Goal: Task Accomplishment & Management: Use online tool/utility

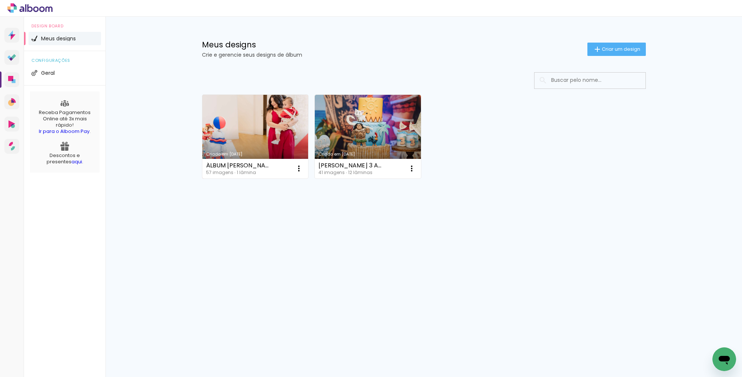
click at [243, 127] on link "Criado em [DATE]" at bounding box center [255, 137] width 106 height 84
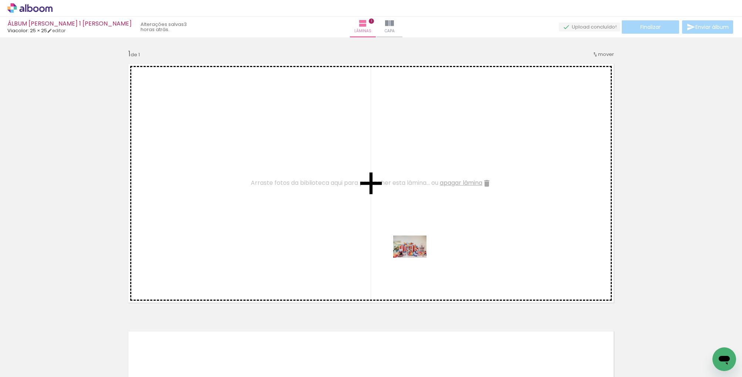
drag, startPoint x: 120, startPoint y: 354, endPoint x: 416, endPoint y: 256, distance: 311.3
click at [416, 256] on quentale-workspace at bounding box center [371, 188] width 742 height 377
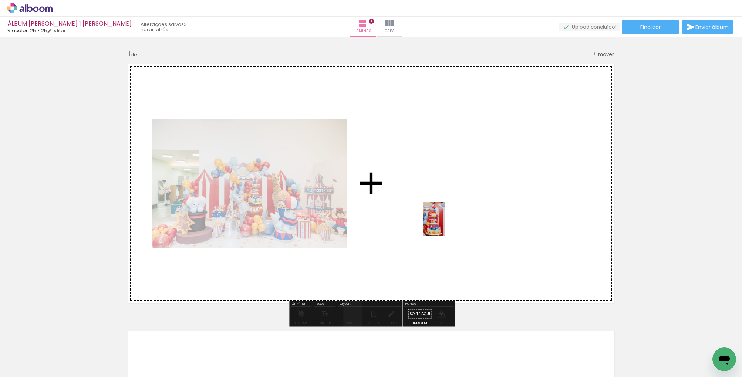
drag, startPoint x: 331, startPoint y: 356, endPoint x: 445, endPoint y: 224, distance: 174.9
click at [445, 224] on quentale-workspace at bounding box center [371, 188] width 742 height 377
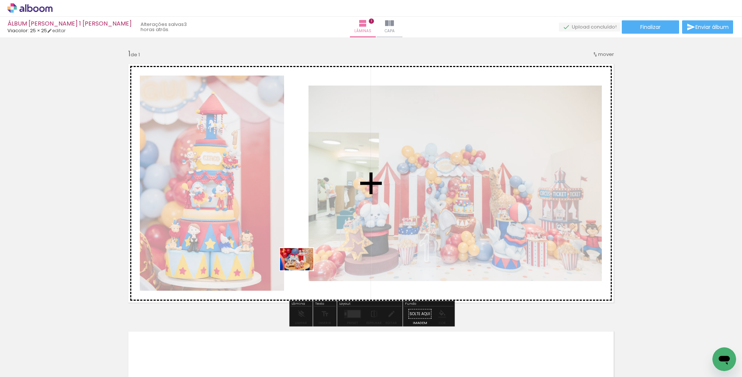
drag, startPoint x: 373, startPoint y: 352, endPoint x: 302, endPoint y: 270, distance: 108.1
click at [302, 270] on quentale-workspace at bounding box center [371, 188] width 742 height 377
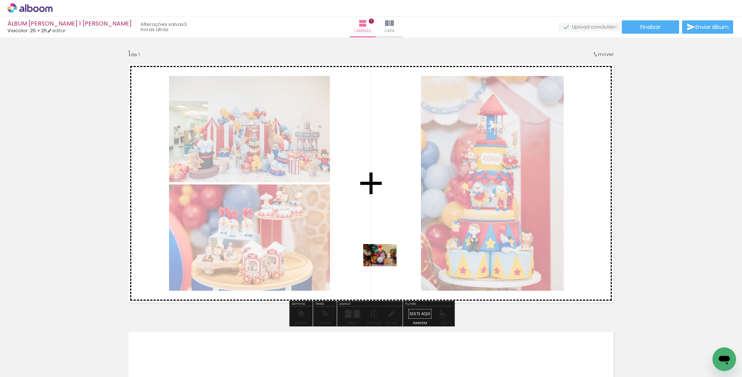
drag, startPoint x: 417, startPoint y: 352, endPoint x: 386, endPoint y: 266, distance: 91.6
click at [386, 266] on quentale-workspace at bounding box center [371, 188] width 742 height 377
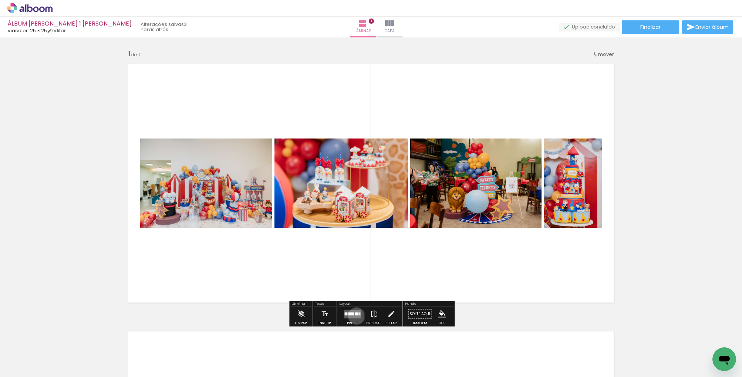
click at [355, 316] on quentale-layouter at bounding box center [352, 313] width 17 height 9
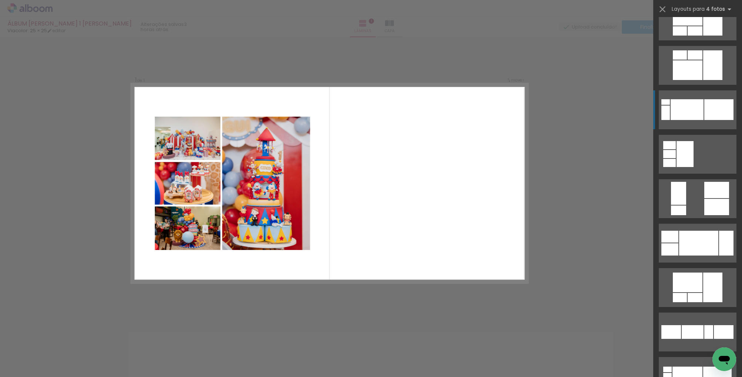
scroll to position [778, 0]
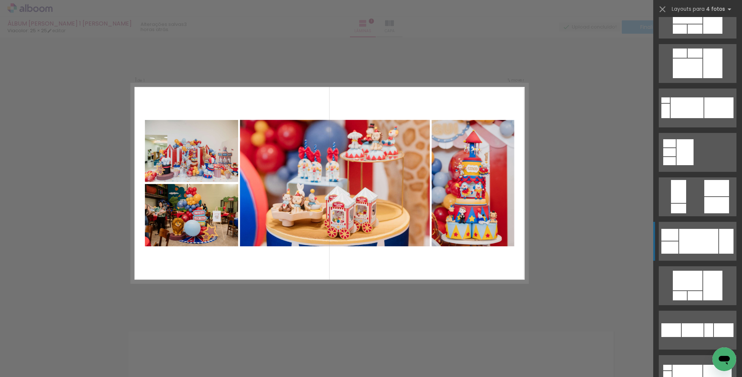
click at [705, 241] on div at bounding box center [698, 241] width 39 height 25
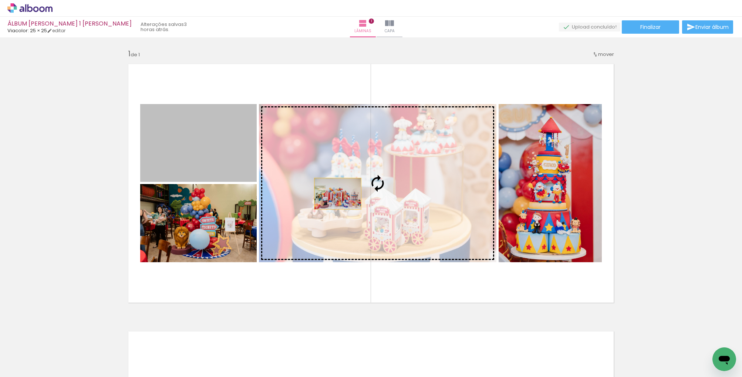
drag, startPoint x: 222, startPoint y: 157, endPoint x: 338, endPoint y: 193, distance: 121.7
click at [0, 0] on slot at bounding box center [0, 0] width 0 height 0
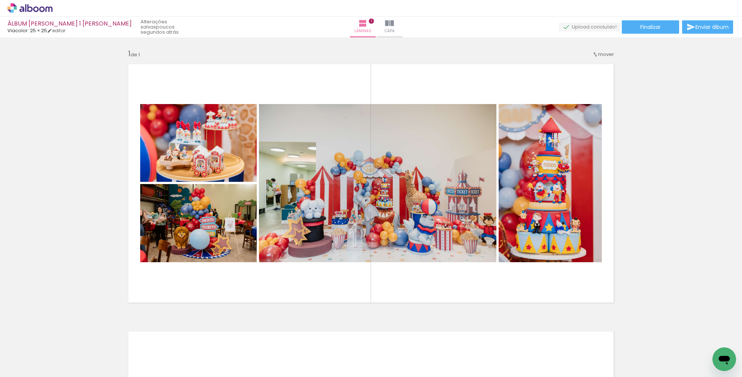
scroll to position [0, 0]
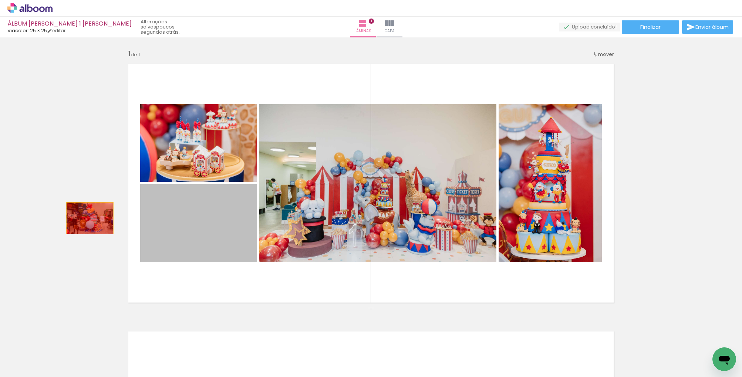
drag, startPoint x: 211, startPoint y: 228, endPoint x: 90, endPoint y: 218, distance: 121.4
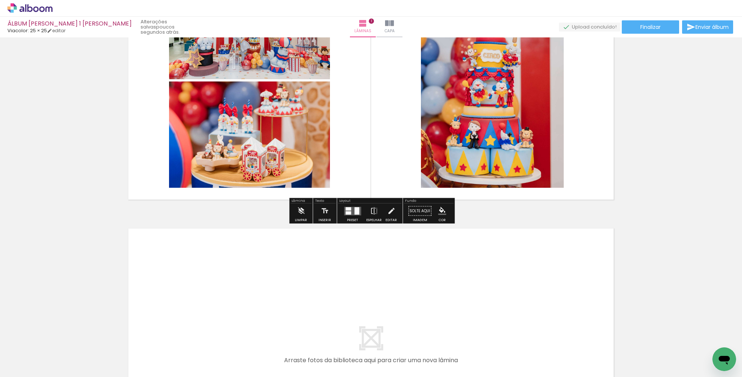
scroll to position [121, 0]
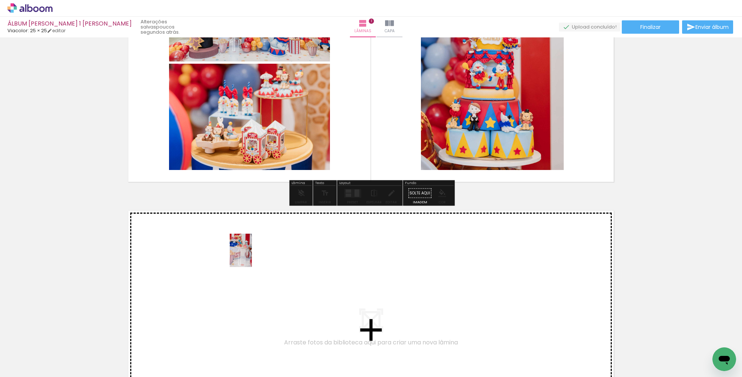
drag, startPoint x: 283, startPoint y: 354, endPoint x: 252, endPoint y: 256, distance: 103.1
click at [252, 256] on quentale-workspace at bounding box center [371, 188] width 742 height 377
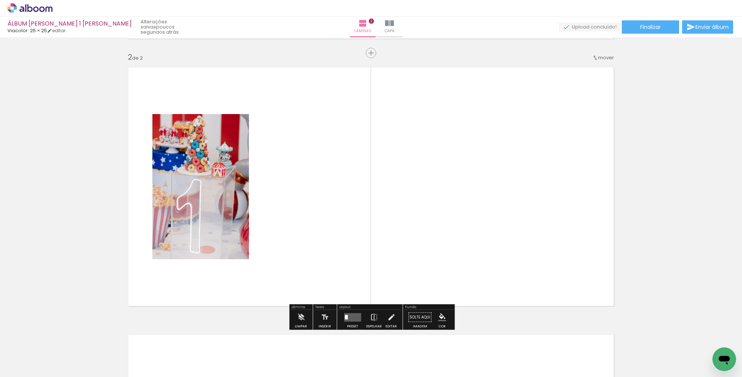
scroll to position [266, 0]
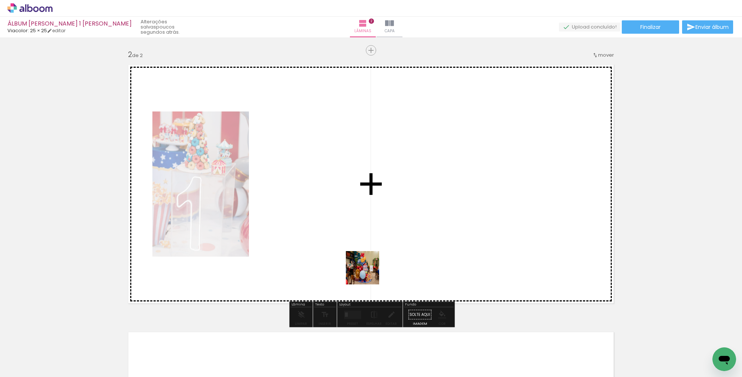
drag, startPoint x: 413, startPoint y: 358, endPoint x: 366, endPoint y: 270, distance: 100.5
click at [366, 270] on quentale-workspace at bounding box center [371, 188] width 742 height 377
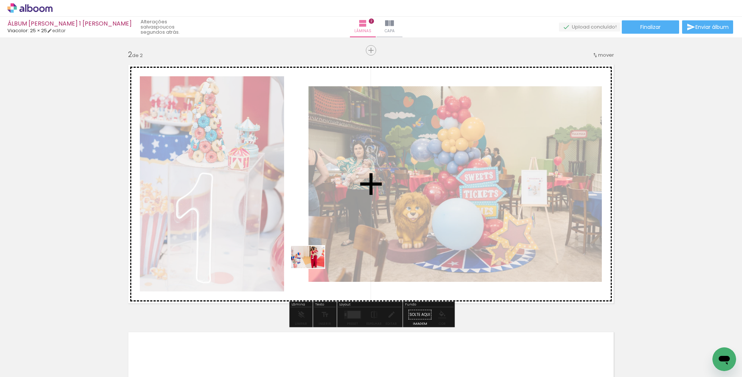
drag, startPoint x: 80, startPoint y: 351, endPoint x: 313, endPoint y: 268, distance: 247.4
click at [313, 268] on quentale-workspace at bounding box center [371, 188] width 742 height 377
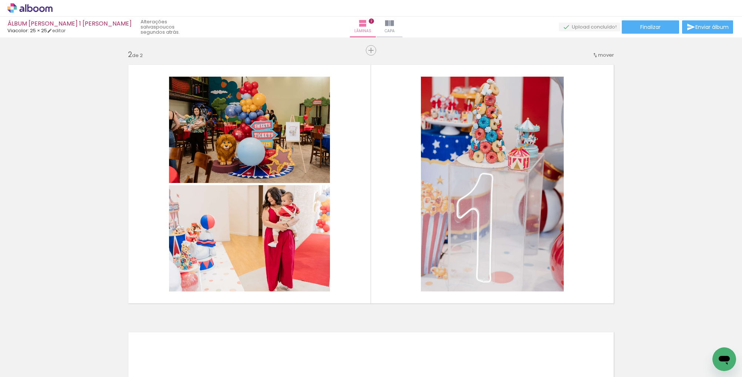
scroll to position [0, 1683]
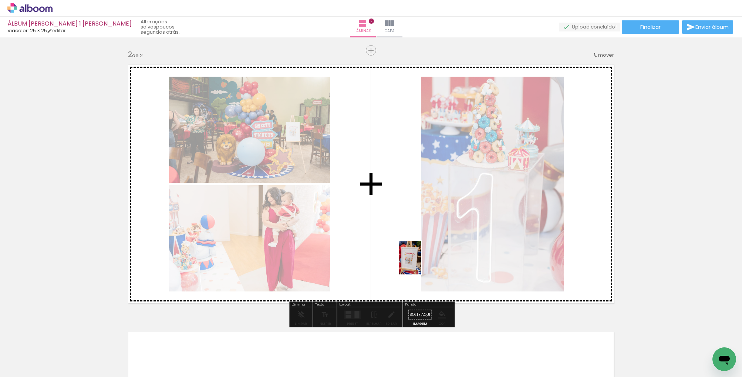
drag, startPoint x: 712, startPoint y: 348, endPoint x: 421, endPoint y: 263, distance: 303.3
click at [421, 263] on quentale-workspace at bounding box center [371, 188] width 742 height 377
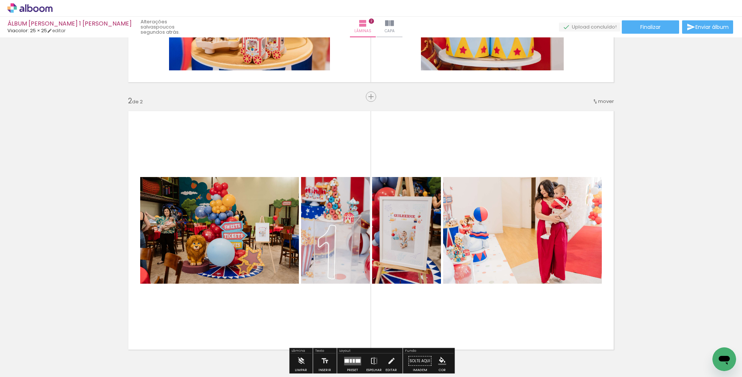
scroll to position [220, 0]
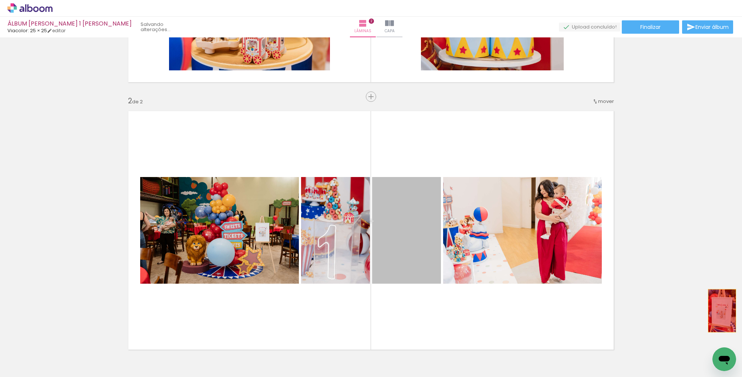
drag, startPoint x: 405, startPoint y: 252, endPoint x: 722, endPoint y: 314, distance: 322.7
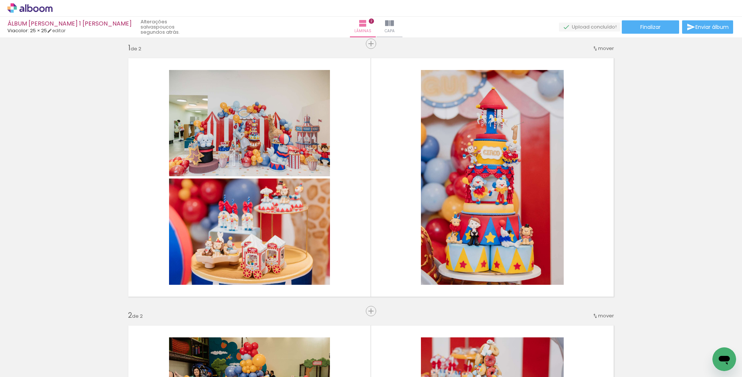
scroll to position [0, 0]
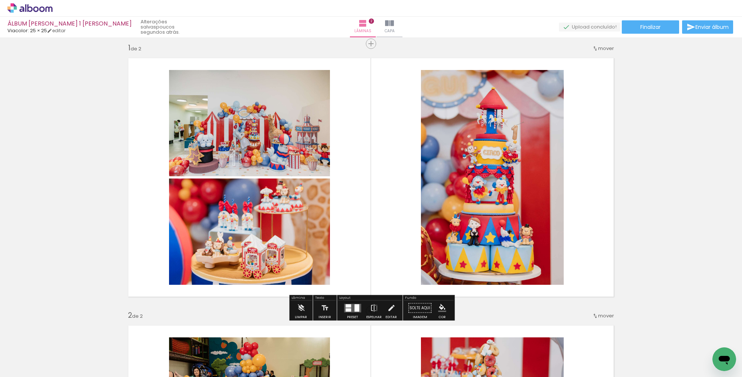
click at [356, 303] on div at bounding box center [353, 307] width 20 height 15
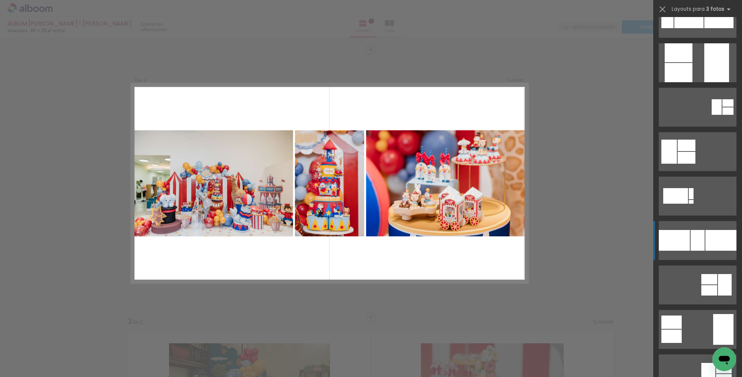
scroll to position [292, 0]
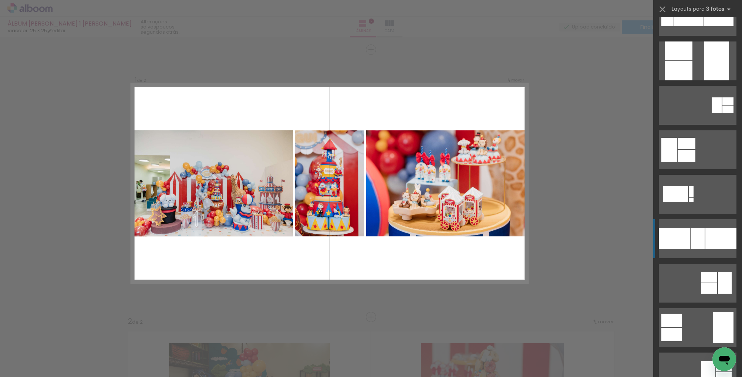
click at [696, 243] on div at bounding box center [698, 238] width 14 height 21
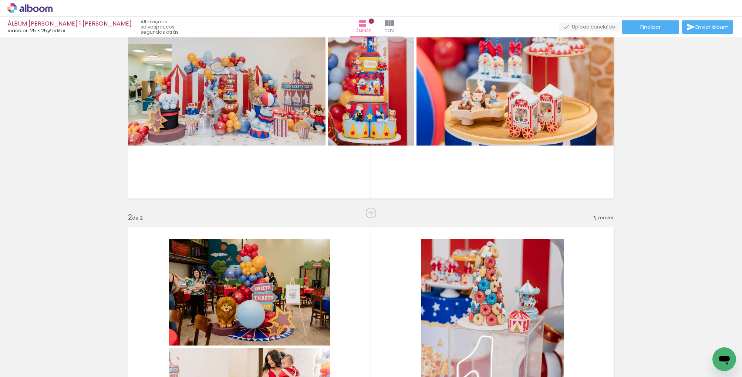
scroll to position [80, 0]
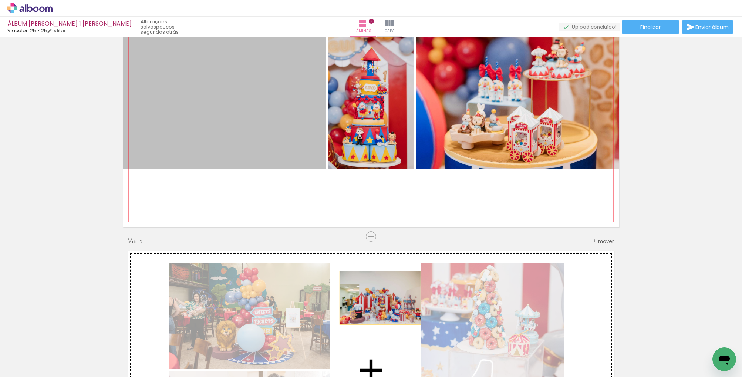
drag, startPoint x: 252, startPoint y: 99, endPoint x: 380, endPoint y: 297, distance: 236.0
click at [380, 297] on div "Inserir lâmina 1 de 2 Inserir lâmina 2 de 2" at bounding box center [371, 361] width 742 height 802
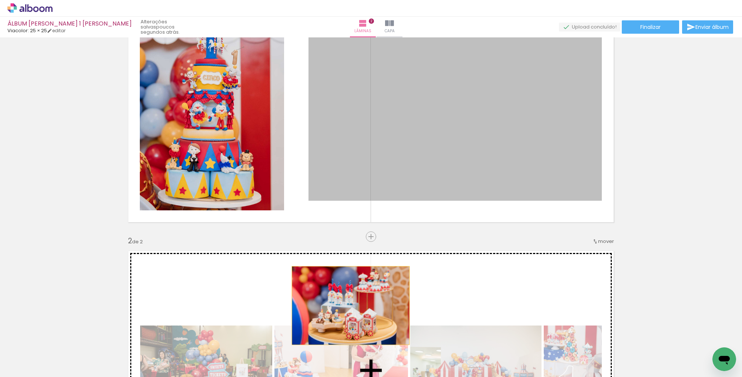
drag, startPoint x: 347, startPoint y: 136, endPoint x: 220, endPoint y: 146, distance: 128.1
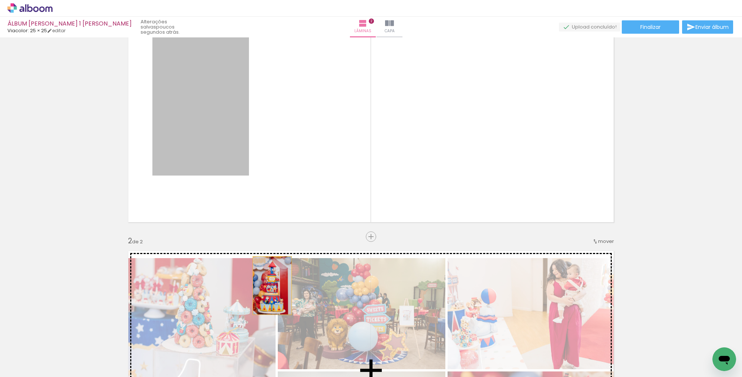
drag, startPoint x: 219, startPoint y: 145, endPoint x: 274, endPoint y: 285, distance: 149.8
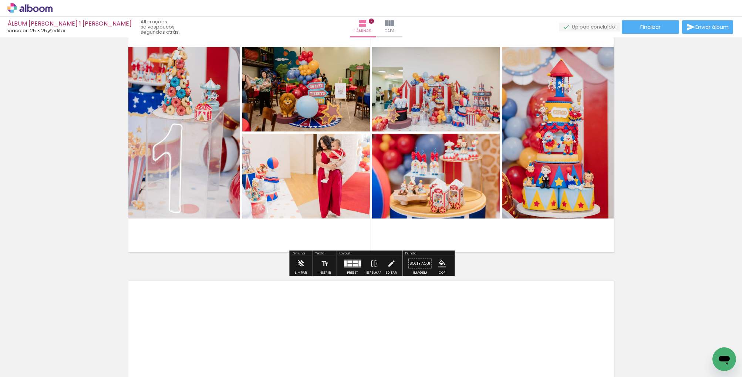
scroll to position [318, 0]
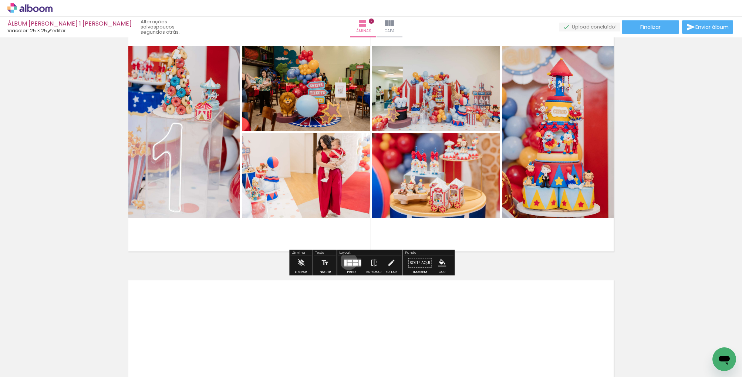
drag, startPoint x: 347, startPoint y: 261, endPoint x: 533, endPoint y: 208, distance: 193.6
click at [347, 261] on div at bounding box center [349, 260] width 5 height 3
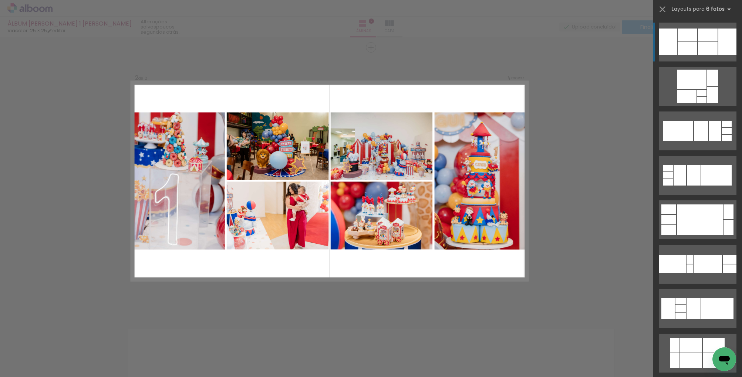
scroll to position [266, 0]
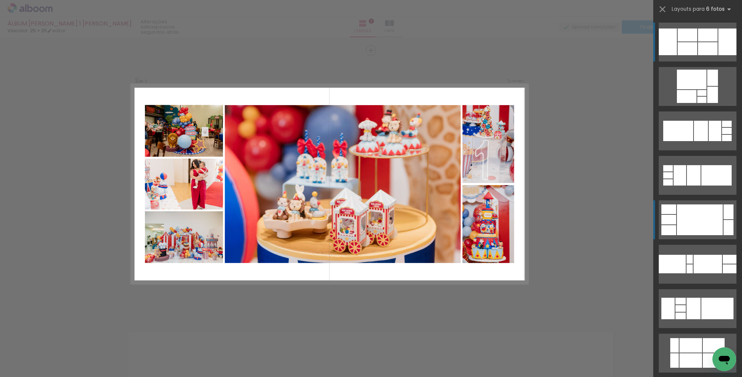
click at [684, 220] on div at bounding box center [700, 219] width 46 height 31
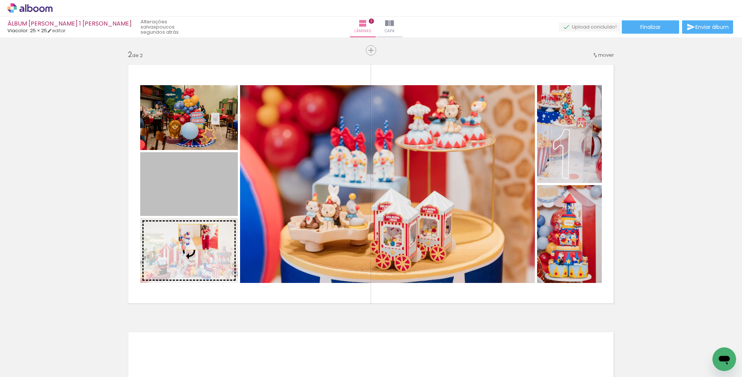
drag, startPoint x: 202, startPoint y: 199, endPoint x: 198, endPoint y: 237, distance: 37.6
click at [0, 0] on slot at bounding box center [0, 0] width 0 height 0
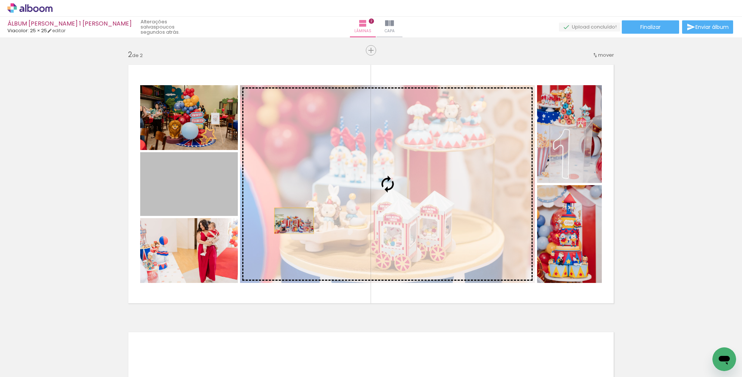
drag, startPoint x: 196, startPoint y: 201, endPoint x: 294, endPoint y: 220, distance: 99.6
click at [0, 0] on slot at bounding box center [0, 0] width 0 height 0
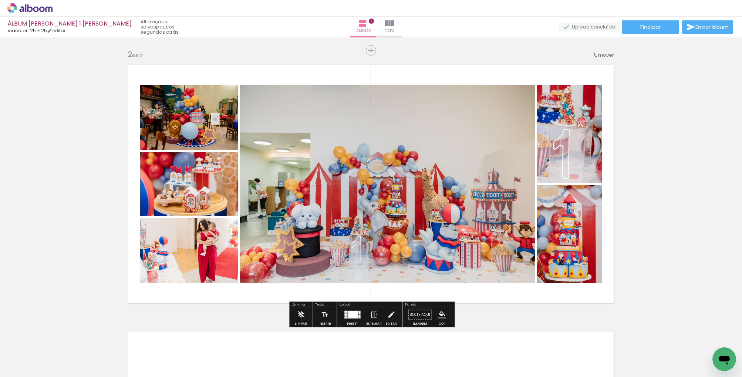
click at [355, 312] on div at bounding box center [353, 313] width 10 height 7
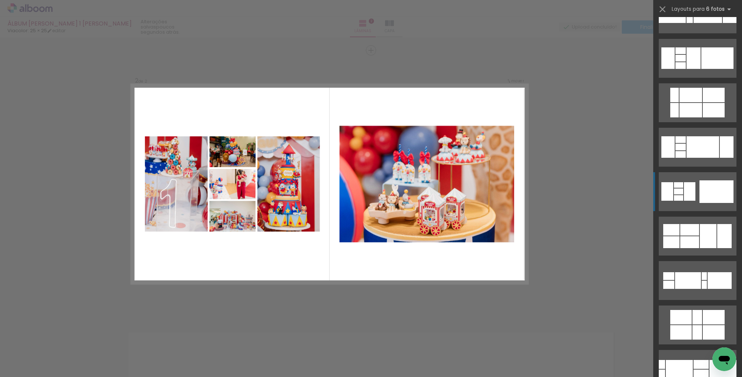
scroll to position [249, 0]
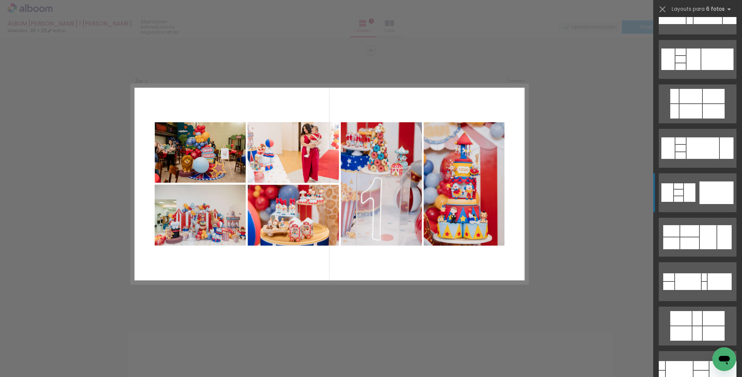
click at [700, 236] on div at bounding box center [708, 237] width 17 height 24
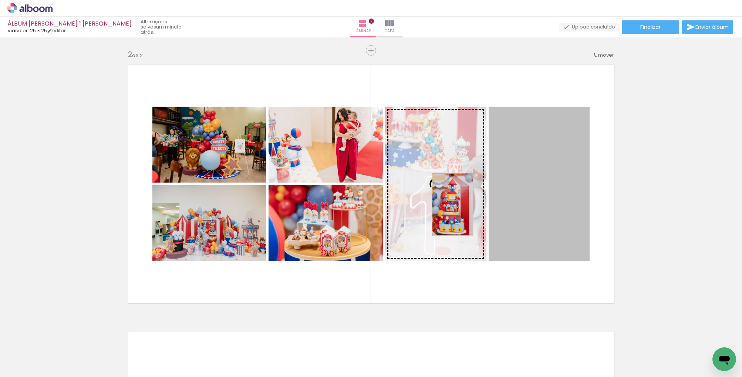
drag, startPoint x: 540, startPoint y: 209, endPoint x: 453, endPoint y: 204, distance: 87.1
click at [0, 0] on slot at bounding box center [0, 0] width 0 height 0
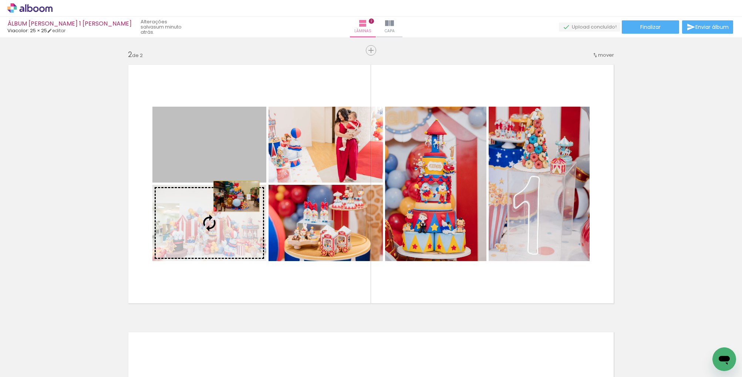
drag, startPoint x: 238, startPoint y: 152, endPoint x: 236, endPoint y: 196, distance: 43.7
click at [0, 0] on slot at bounding box center [0, 0] width 0 height 0
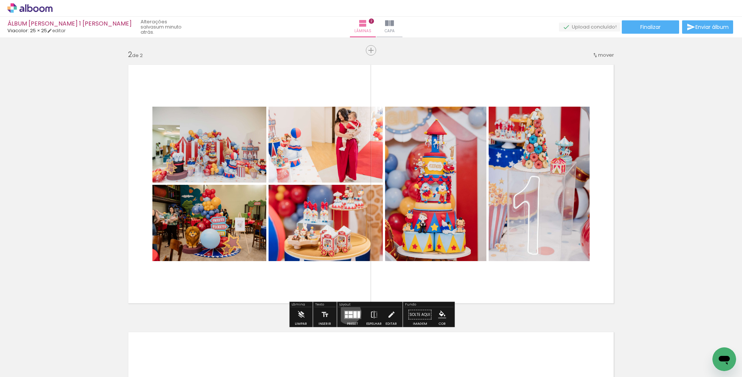
click at [349, 312] on div at bounding box center [351, 312] width 4 height 3
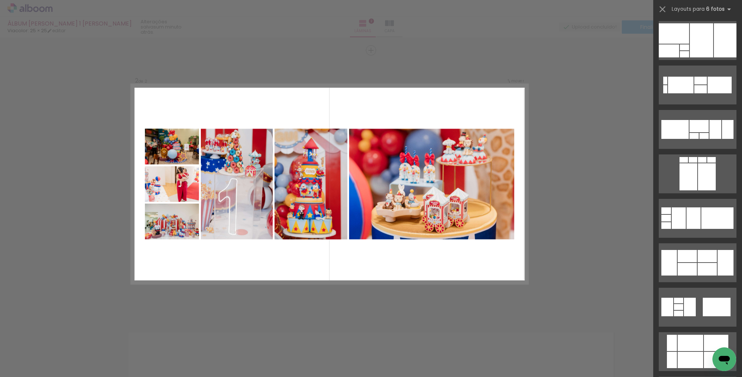
scroll to position [1565, 0]
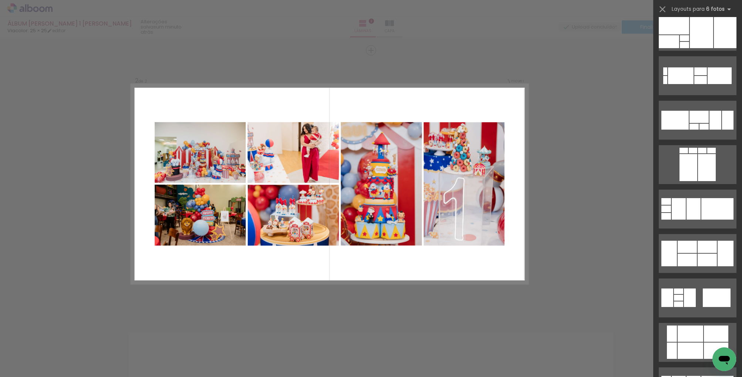
click at [580, 211] on div "Confirmar Cancelar" at bounding box center [371, 180] width 742 height 819
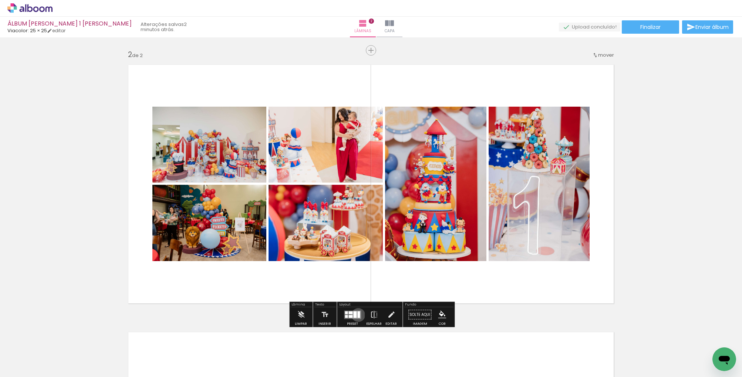
click at [357, 314] on div at bounding box center [358, 314] width 3 height 7
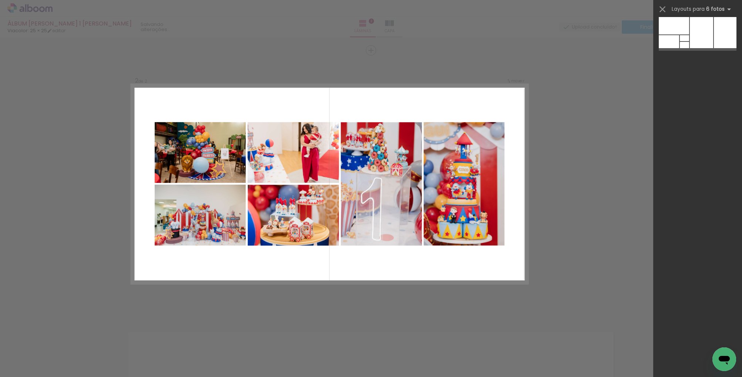
scroll to position [444, 0]
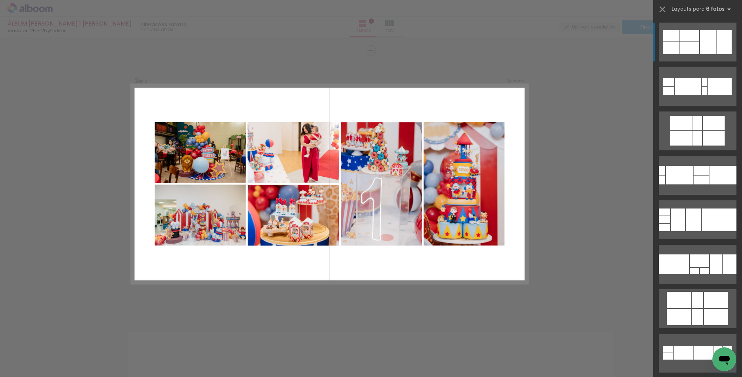
click at [567, 278] on div "Confirmar Cancelar" at bounding box center [371, 180] width 742 height 819
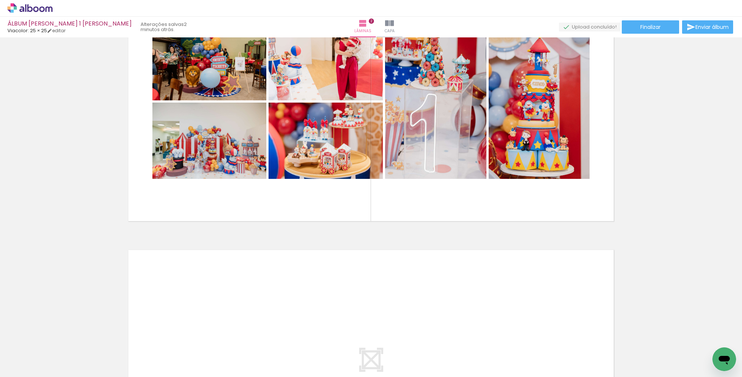
scroll to position [0, 199]
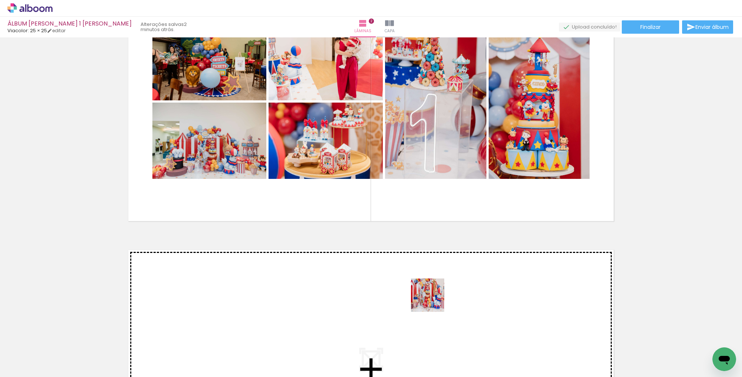
drag, startPoint x: 543, startPoint y: 359, endPoint x: 422, endPoint y: 298, distance: 135.0
click at [422, 298] on quentale-workspace at bounding box center [371, 188] width 742 height 377
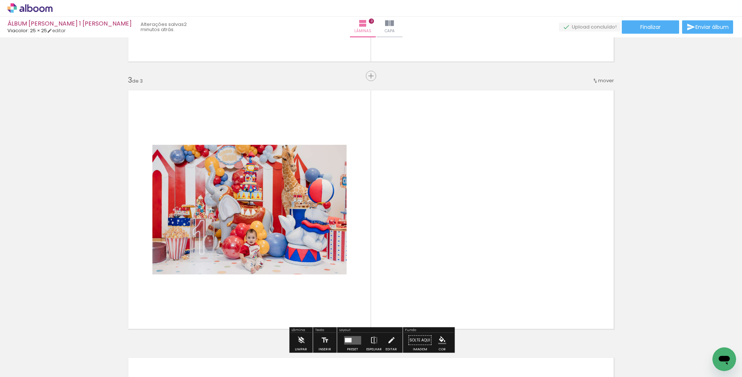
scroll to position [533, 0]
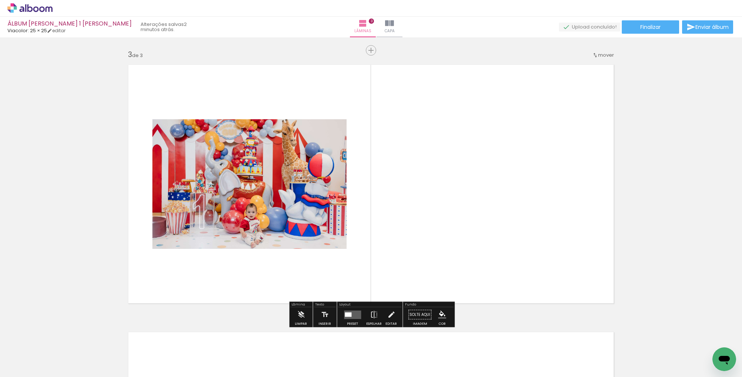
click at [602, 54] on span "mover" at bounding box center [606, 54] width 16 height 7
click at [588, 55] on span "1" at bounding box center [587, 54] width 2 height 12
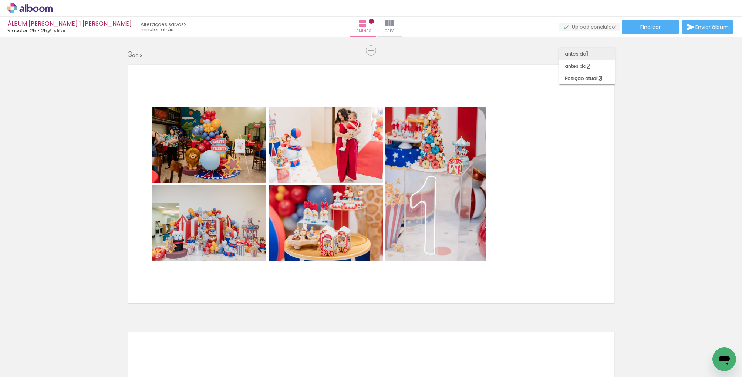
scroll to position [0, 0]
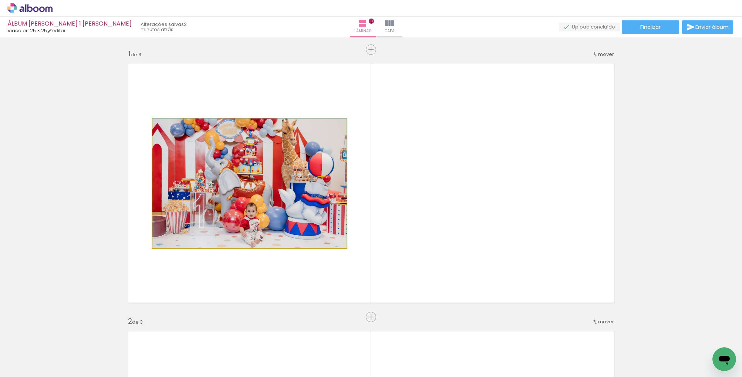
click at [293, 182] on quentale-photo at bounding box center [249, 182] width 194 height 129
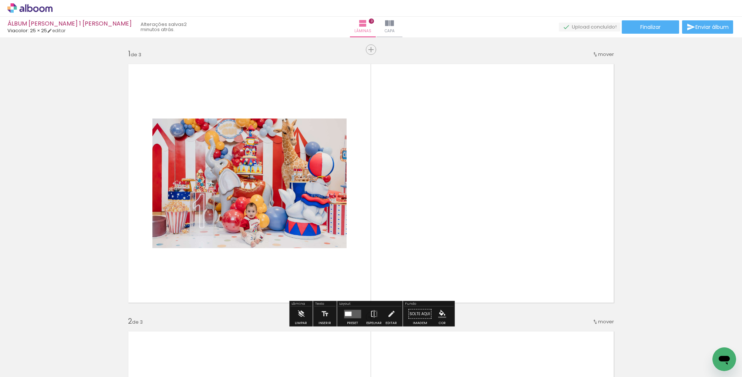
drag, startPoint x: 352, startPoint y: 311, endPoint x: 356, endPoint y: 308, distance: 4.5
click at [352, 310] on quentale-layouter at bounding box center [352, 313] width 17 height 9
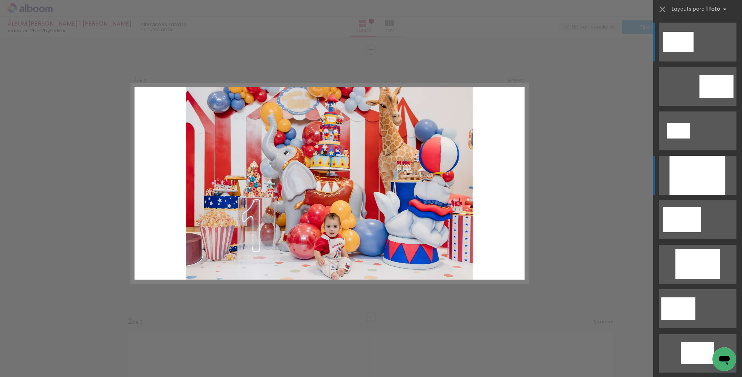
click at [688, 176] on div at bounding box center [698, 175] width 56 height 39
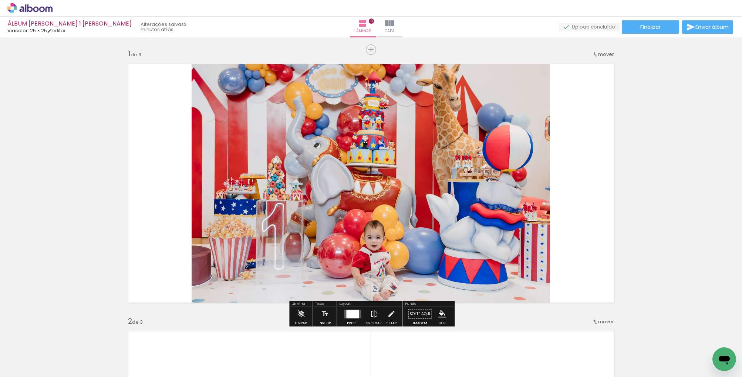
click at [447, 199] on quentale-photo at bounding box center [371, 183] width 358 height 249
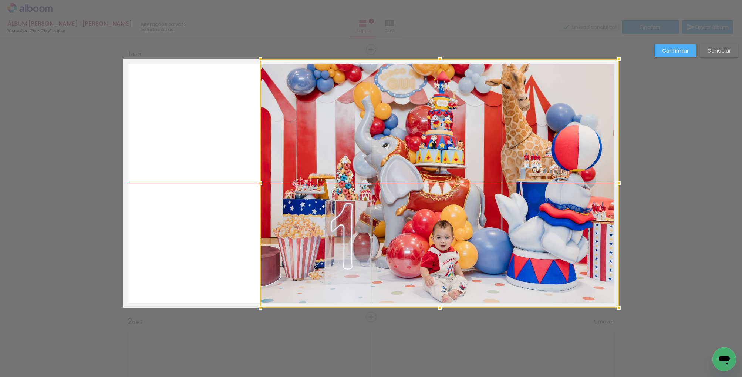
drag, startPoint x: 447, startPoint y: 199, endPoint x: 518, endPoint y: 199, distance: 71.0
click at [518, 199] on div at bounding box center [439, 183] width 358 height 249
click at [0, 0] on slot "Confirmar" at bounding box center [0, 0] width 0 height 0
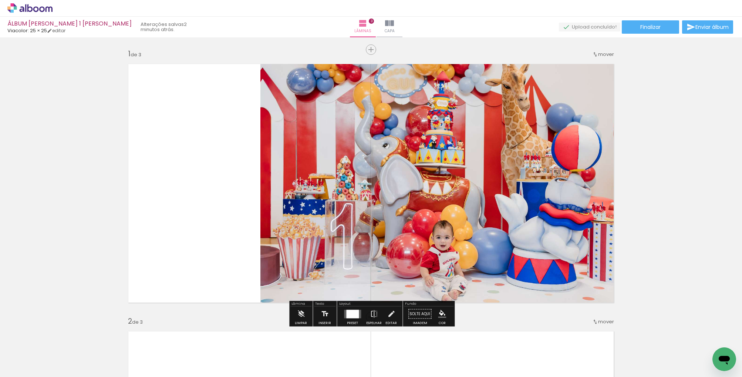
click at [323, 314] on iron-icon at bounding box center [325, 313] width 8 height 15
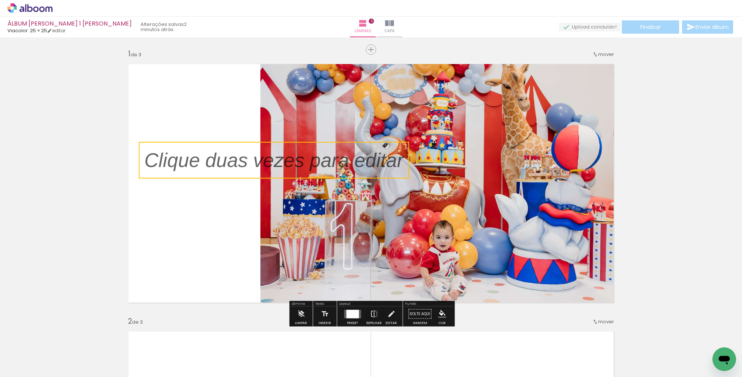
drag, startPoint x: 326, startPoint y: 175, endPoint x: 241, endPoint y: 158, distance: 86.8
click at [241, 158] on quentale-selection at bounding box center [274, 160] width 270 height 37
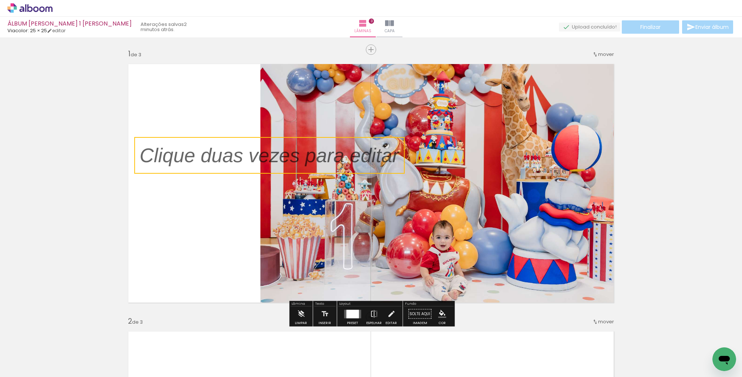
click at [231, 158] on quentale-selection at bounding box center [269, 155] width 270 height 37
type input "Sans Serif"
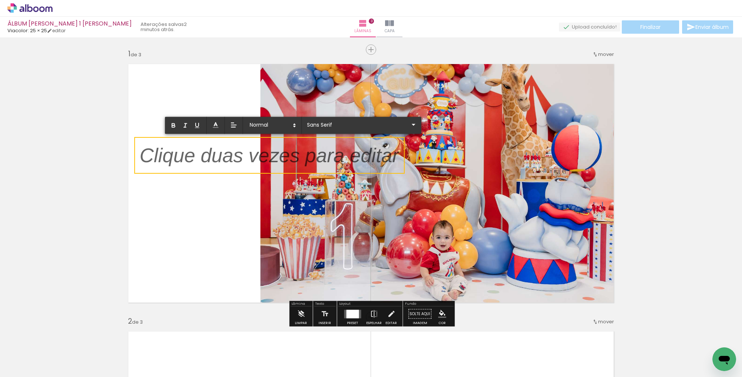
click at [231, 158] on p at bounding box center [269, 160] width 259 height 28
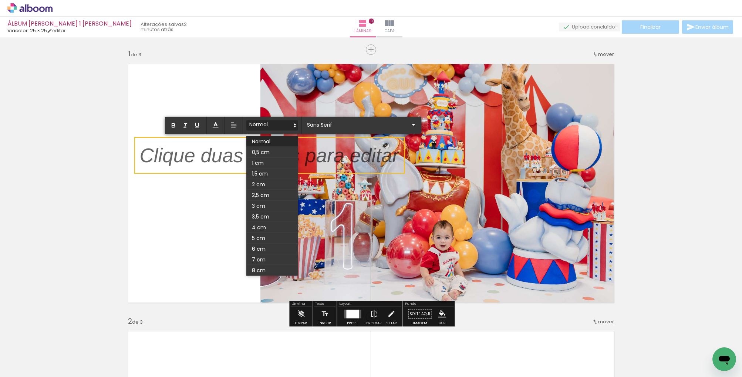
click at [272, 124] on span at bounding box center [272, 125] width 52 height 10
click at [267, 161] on span at bounding box center [272, 163] width 52 height 11
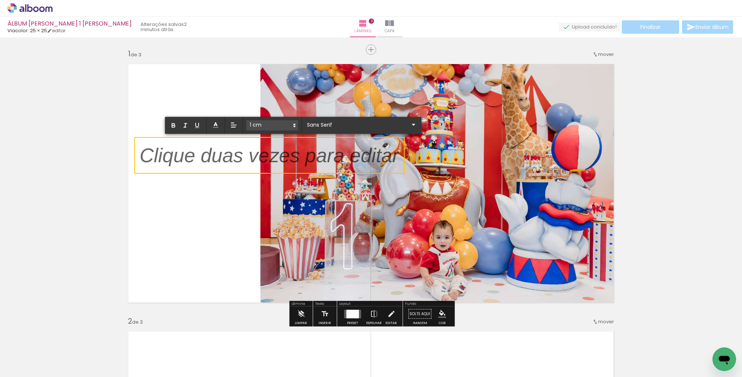
click at [222, 158] on p "﻿" at bounding box center [269, 160] width 259 height 28
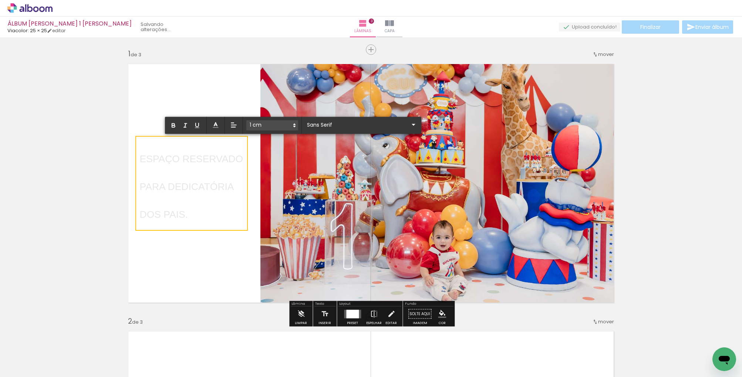
scroll to position [0, 199]
click at [123, 169] on quentale-layouter at bounding box center [371, 183] width 496 height 249
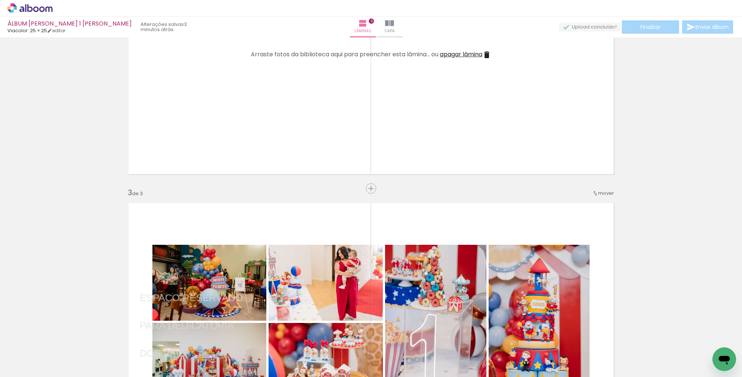
scroll to position [397, 0]
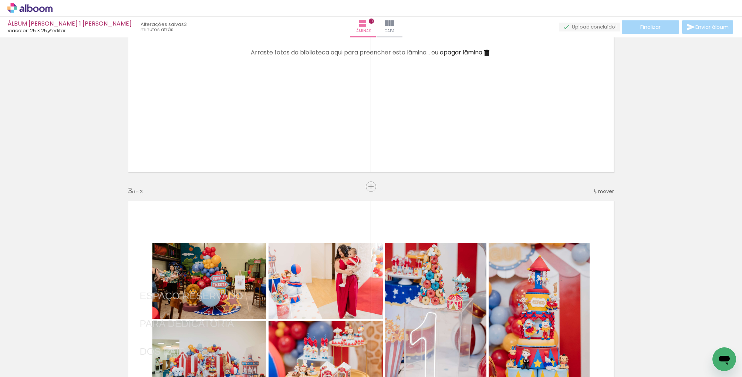
click at [603, 192] on span "mover" at bounding box center [606, 191] width 16 height 7
click at [589, 202] on span "2" at bounding box center [588, 202] width 4 height 12
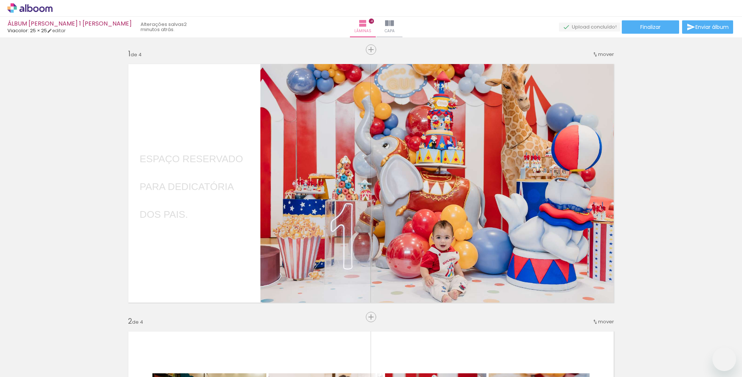
click at [0, 0] on slot at bounding box center [0, 0] width 0 height 0
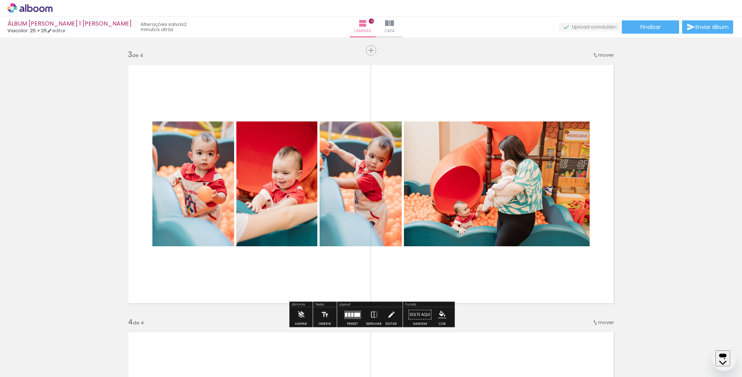
scroll to position [191, 0]
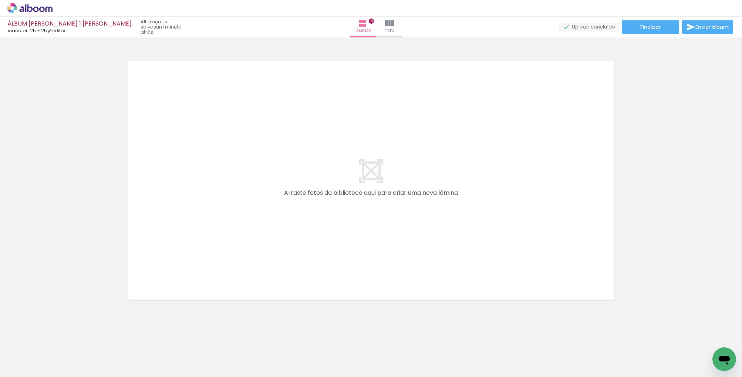
scroll to position [0, 290]
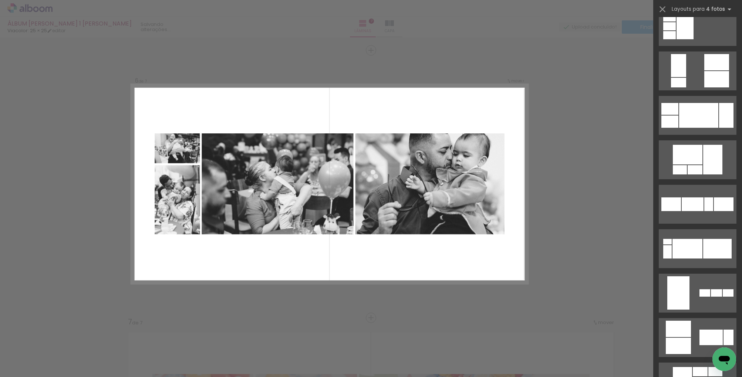
scroll to position [0, 1683]
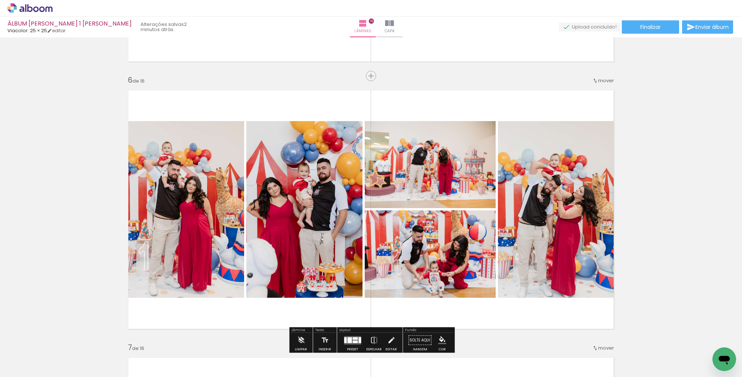
scroll to position [1307, 0]
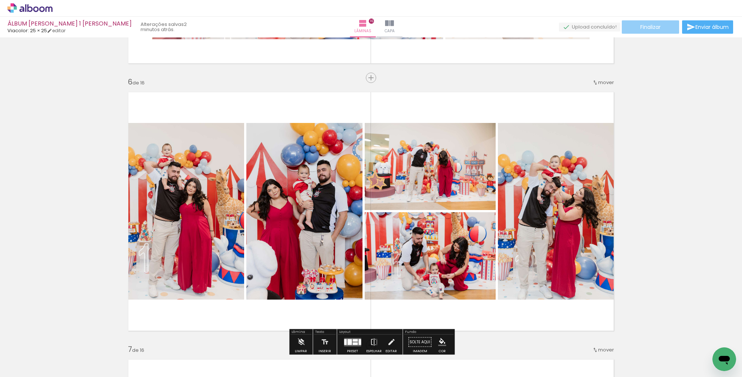
click at [643, 28] on span "Finalizar" at bounding box center [650, 26] width 20 height 5
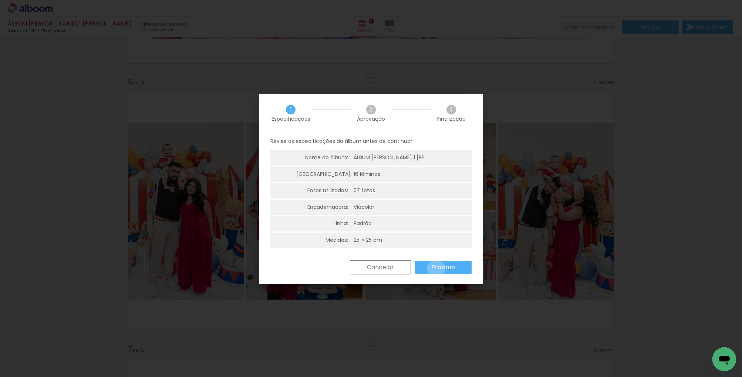
click at [0, 0] on slot "Próximo" at bounding box center [0, 0] width 0 height 0
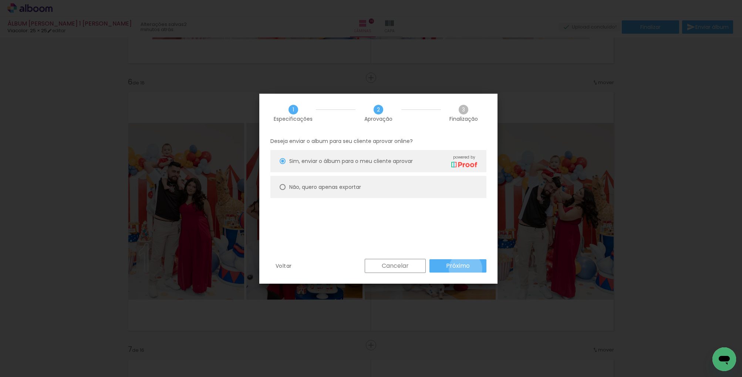
click at [0, 0] on slot "Próximo" at bounding box center [0, 0] width 0 height 0
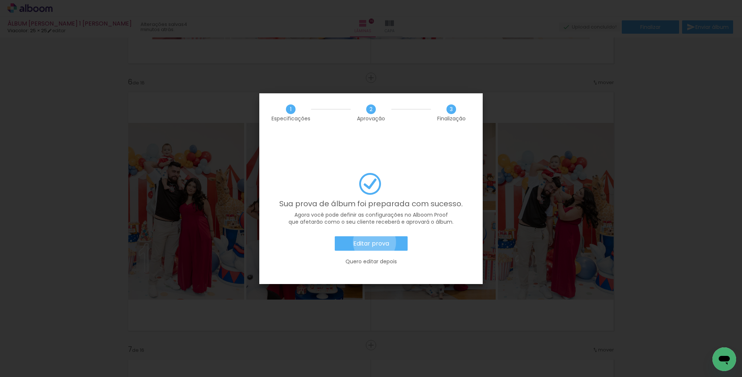
click at [0, 0] on slot "Editar prova" at bounding box center [0, 0] width 0 height 0
